Goal: Find specific page/section: Find specific page/section

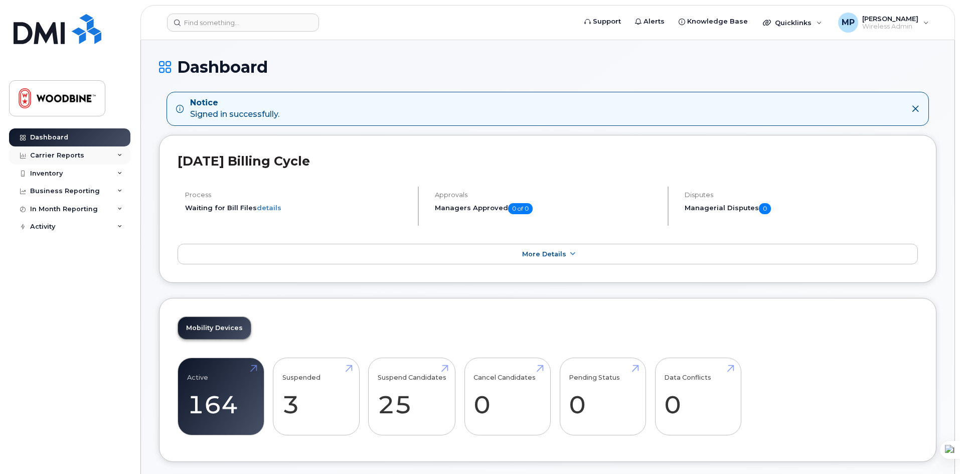
click at [76, 152] on div "Carrier Reports" at bounding box center [57, 155] width 54 height 8
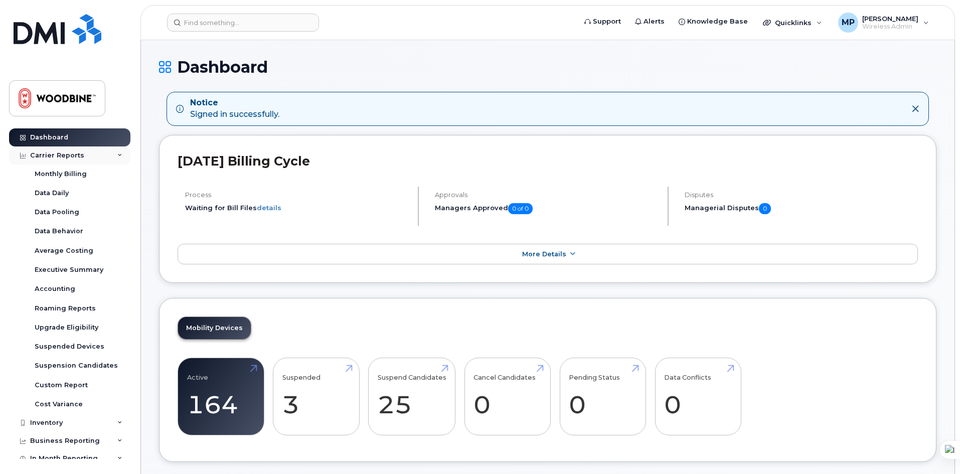
click at [76, 152] on div "Carrier Reports" at bounding box center [57, 155] width 54 height 8
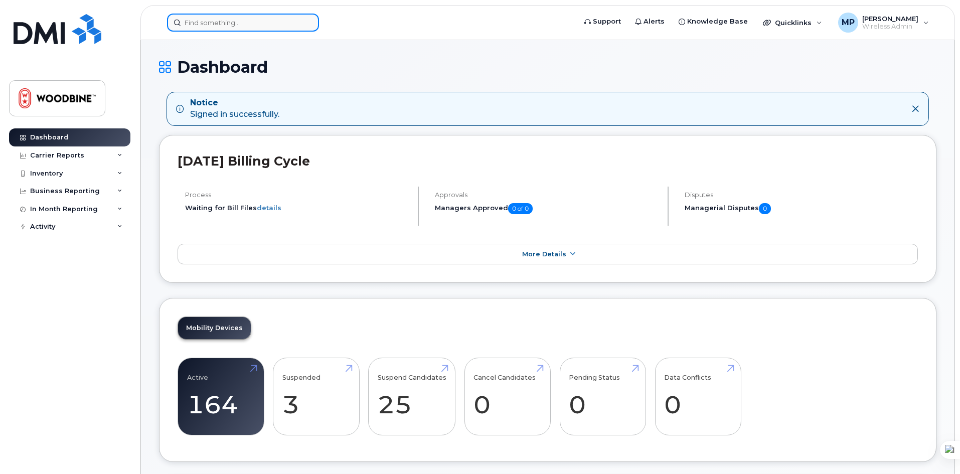
click at [244, 23] on input at bounding box center [243, 23] width 152 height 18
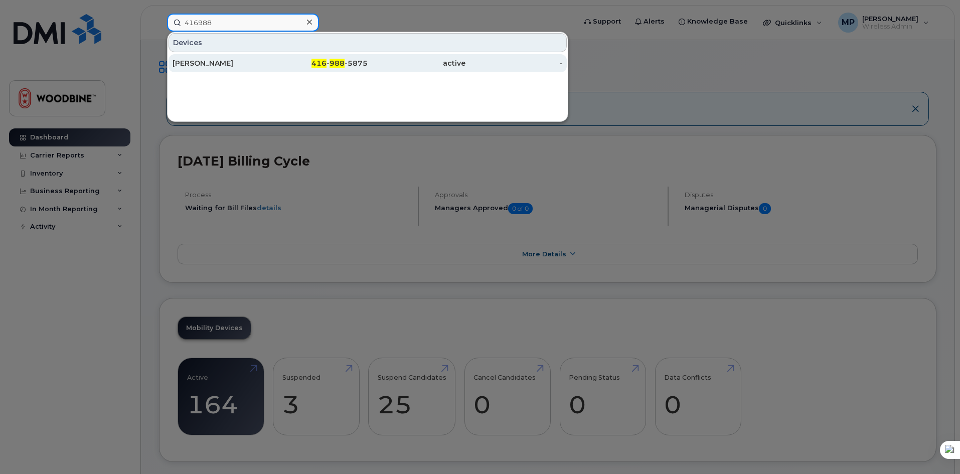
type input "416988"
click at [327, 68] on div "416 - 988 -5875" at bounding box center [319, 63] width 98 height 10
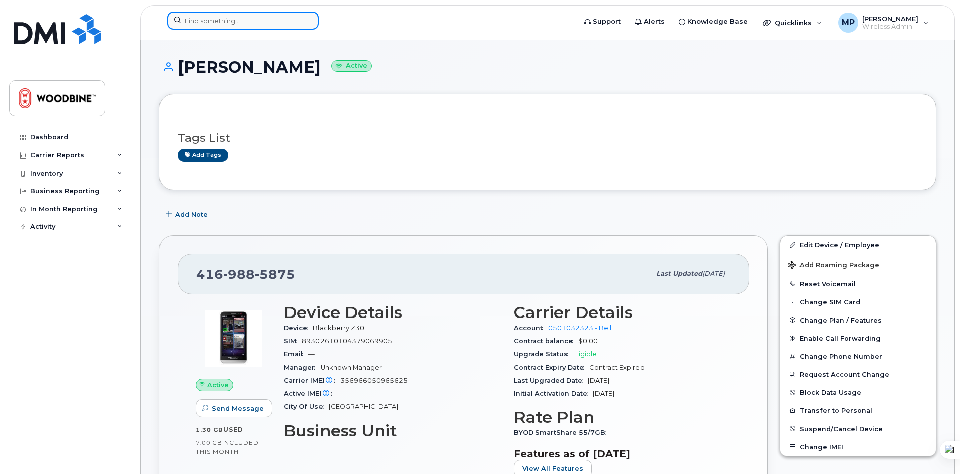
click at [248, 25] on input at bounding box center [243, 21] width 152 height 18
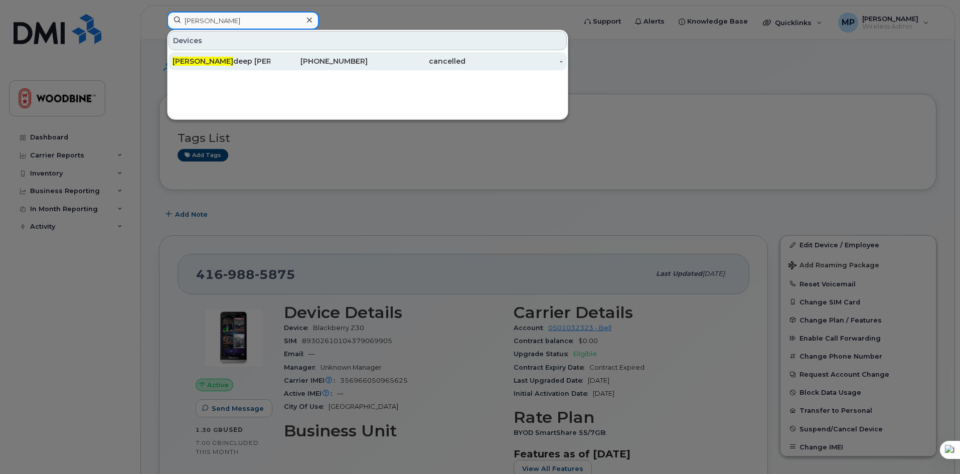
type input "[PERSON_NAME]"
click at [282, 59] on div "647-482-1658" at bounding box center [319, 61] width 98 height 10
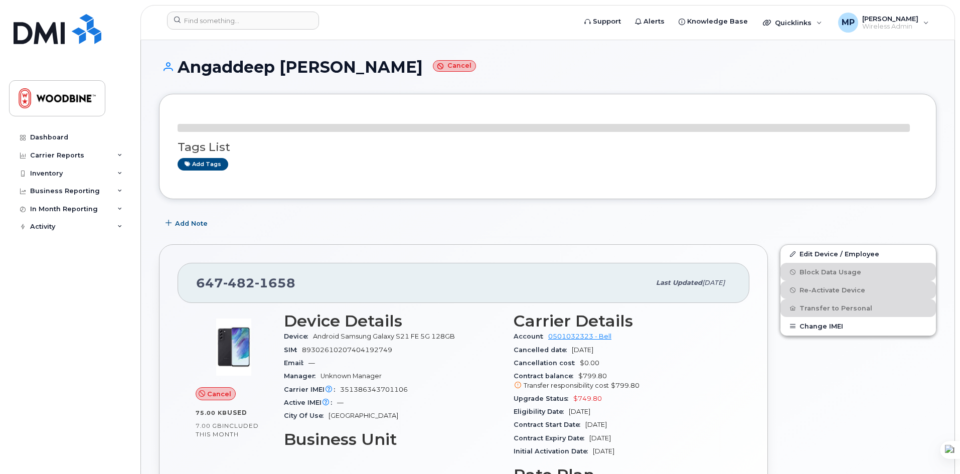
click at [536, 59] on h1 "Angaddeep [PERSON_NAME] Cancel" at bounding box center [547, 67] width 777 height 18
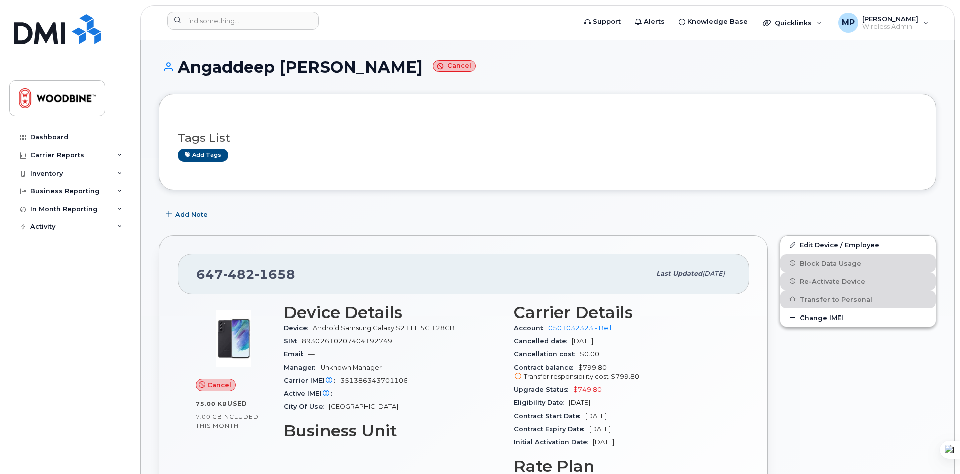
click at [217, 23] on input at bounding box center [243, 21] width 152 height 18
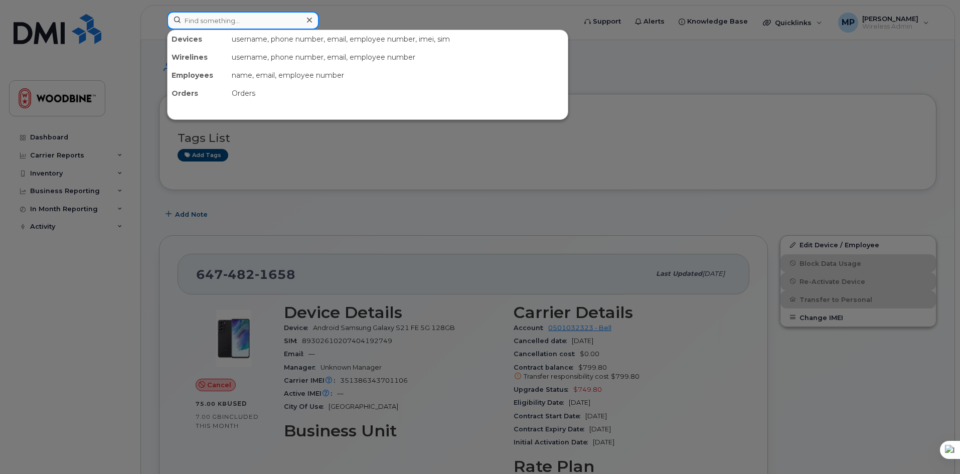
paste input "[PHONE_NUMBER]"
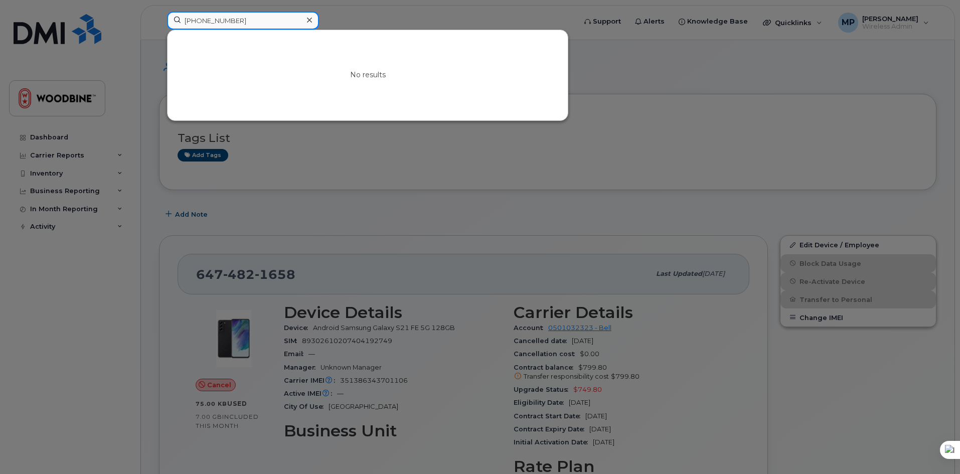
type input "[PHONE_NUMBER]"
click at [310, 20] on icon at bounding box center [309, 20] width 5 height 5
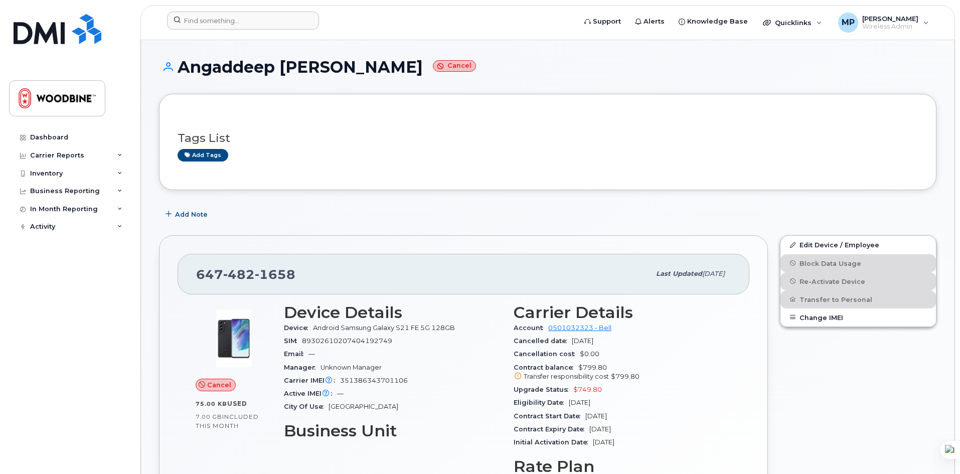
click at [440, 76] on div "Angaddeep [PERSON_NAME] Cancel" at bounding box center [547, 76] width 777 height 36
